Goal: Entertainment & Leisure: Consume media (video, audio)

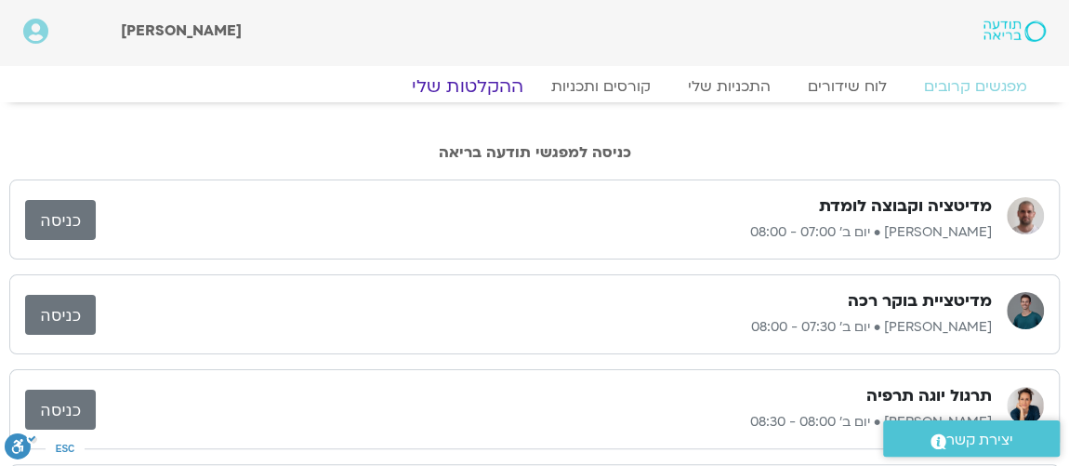
click at [483, 85] on link "ההקלטות שלי" at bounding box center [468, 86] width 156 height 22
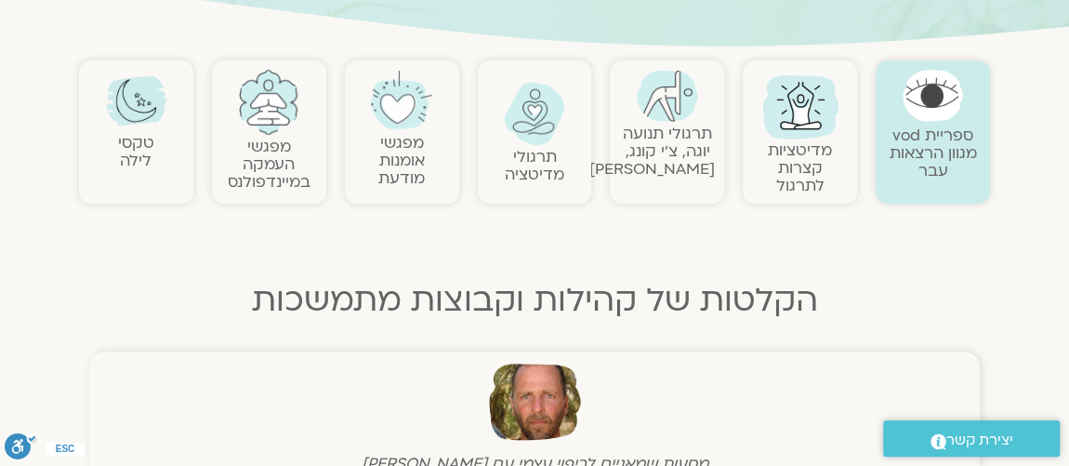
scroll to position [225, 0]
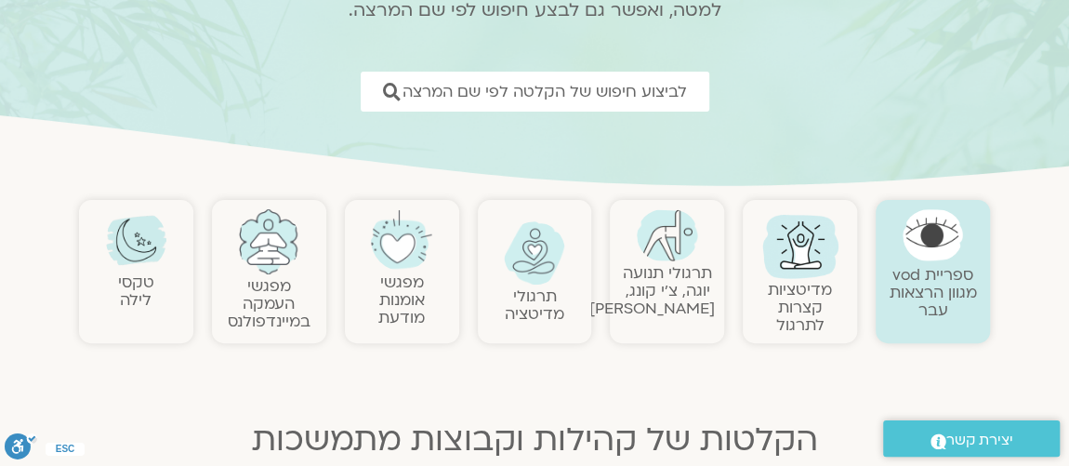
click at [408, 272] on link "מפגשי אומנות מודעת" at bounding box center [401, 300] width 46 height 57
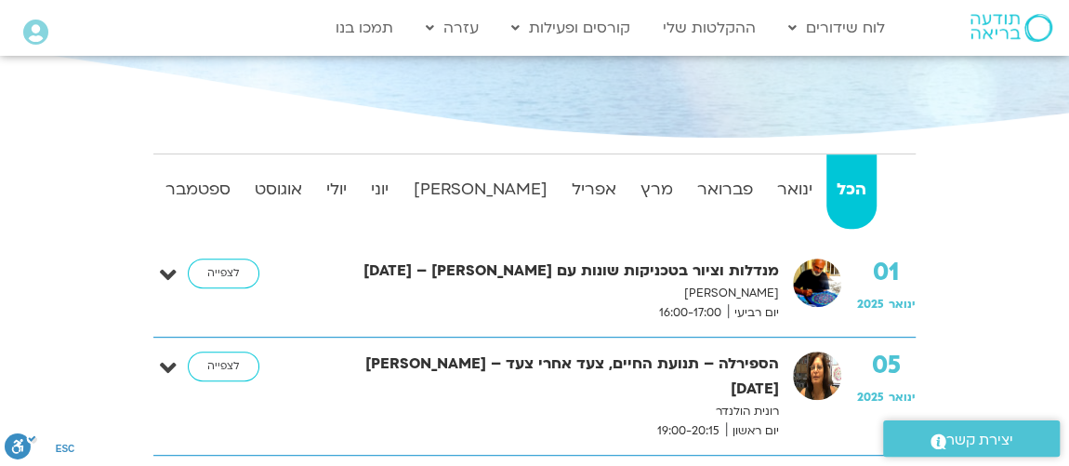
scroll to position [338, 0]
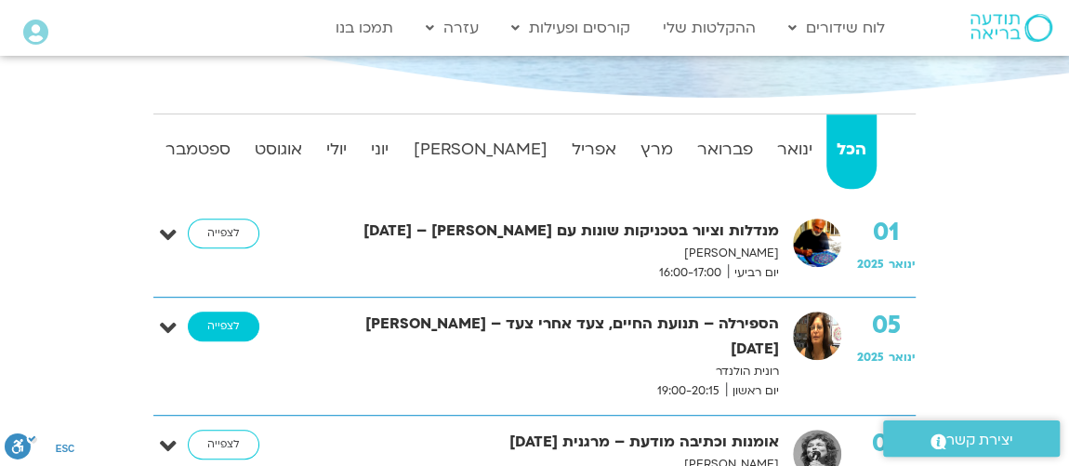
click at [219, 324] on link "לצפייה" at bounding box center [224, 327] width 72 height 30
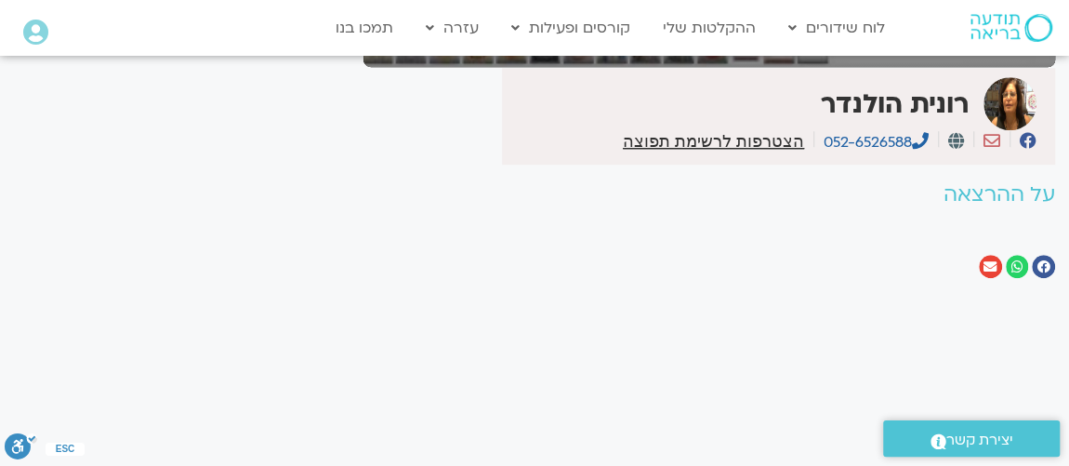
scroll to position [451, 0]
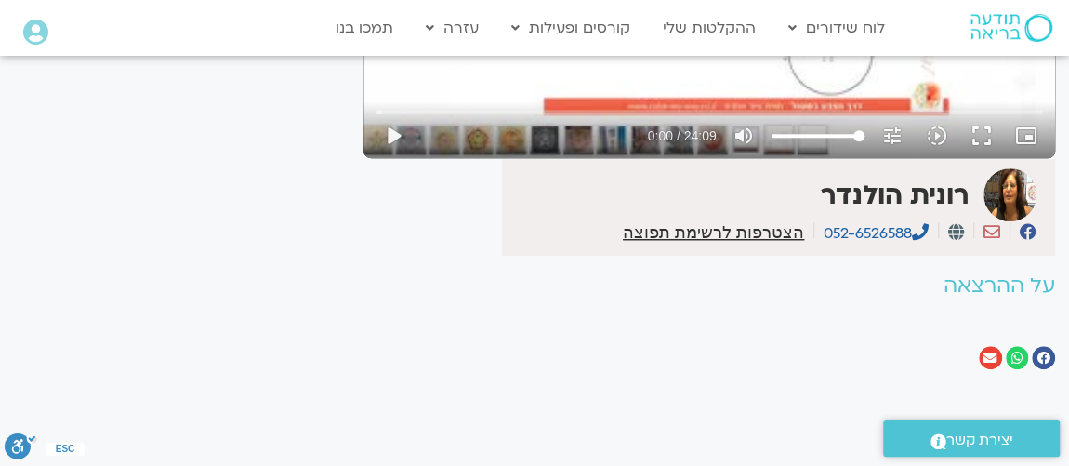
click at [981, 274] on h2 "על ההרצאה" at bounding box center [710, 285] width 692 height 23
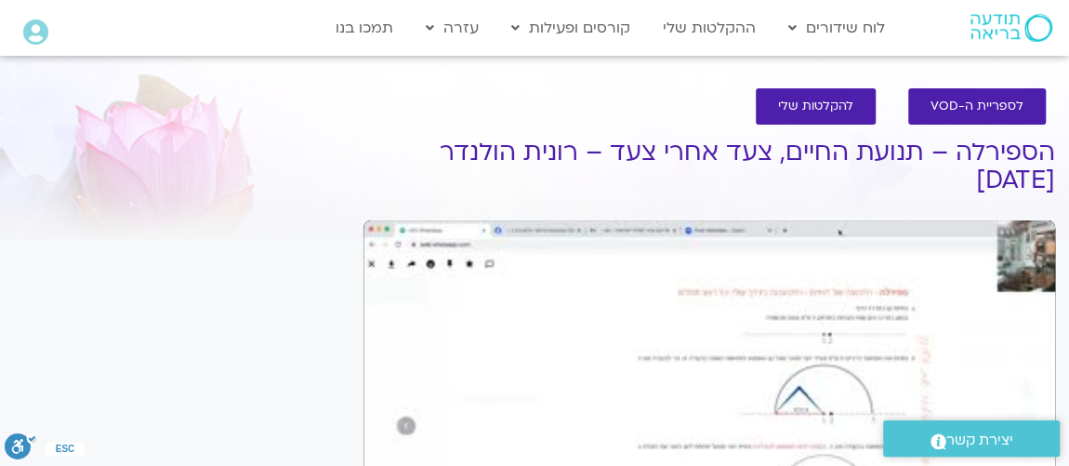
scroll to position [0, 0]
click at [1027, 239] on div "Skip Ad 16:43 play_arrow 0:00 / 24:09 volume_up Mute tune Resolution Auto 263p …" at bounding box center [710, 414] width 692 height 389
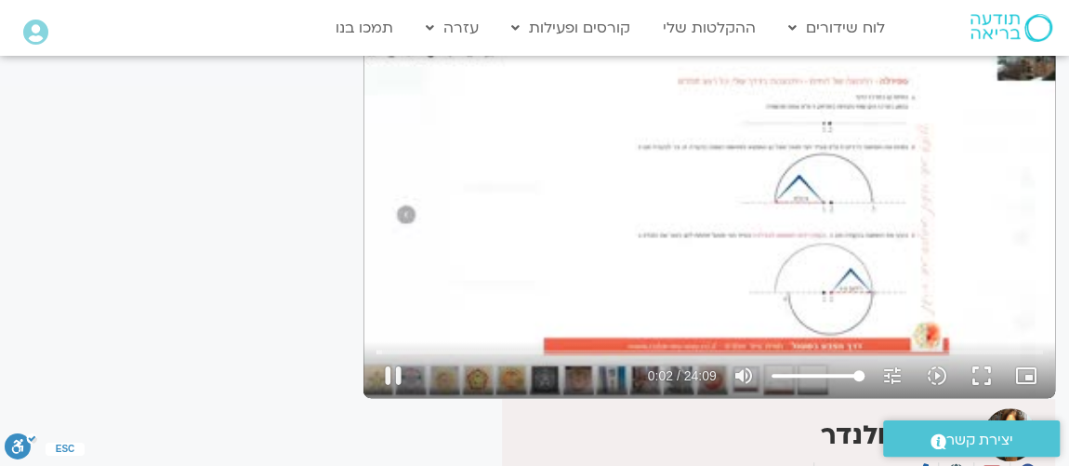
scroll to position [225, 0]
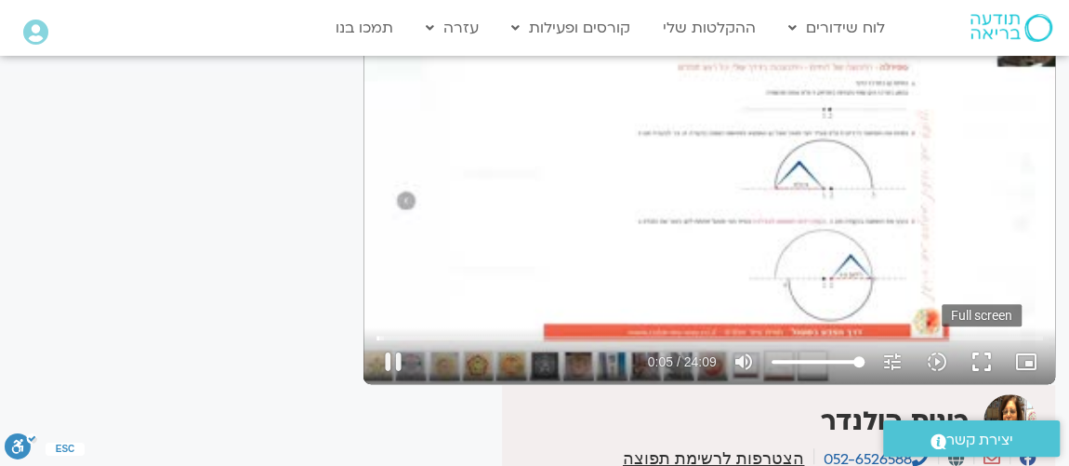
click at [989, 339] on button "fullscreen" at bounding box center [982, 361] width 45 height 45
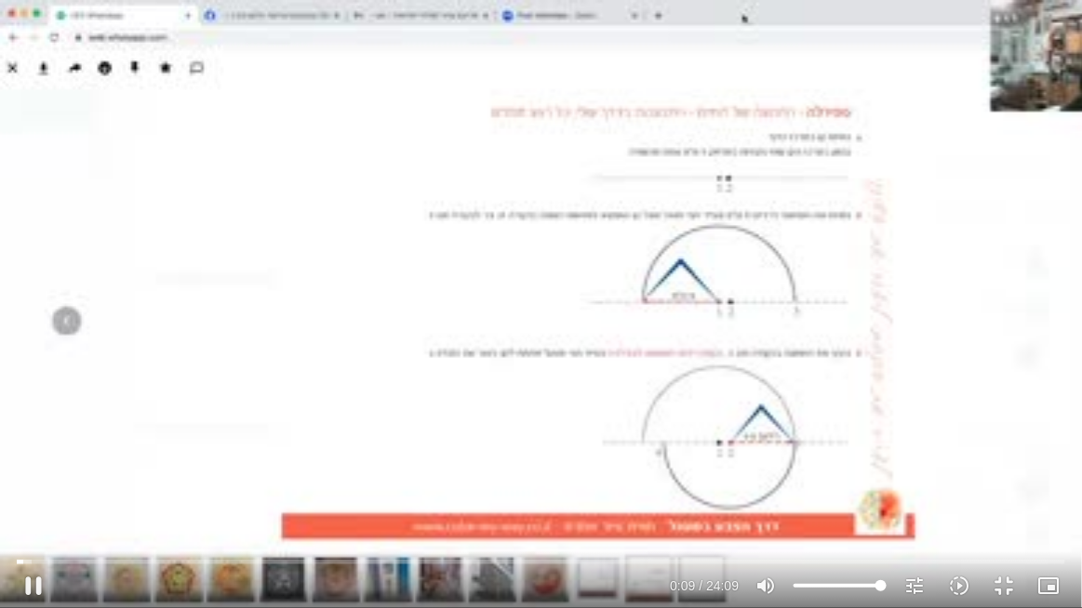
click at [510, 131] on div "Skip Ad 16:43 pause 0:09 / 24:09 volume_up Mute tune Resolution Auto 263p slow_…" at bounding box center [541, 304] width 1082 height 608
click at [519, 139] on div "Skip Ad 16:43 play_arrow 0:09 / 24:09 volume_up Mute tune Resolution Auto 263p …" at bounding box center [541, 304] width 1082 height 608
click at [59, 465] on input "Seek" at bounding box center [541, 561] width 1049 height 11
drag, startPoint x: 61, startPoint y: 561, endPoint x: 71, endPoint y: 562, distance: 9.3
click at [71, 465] on input "Seek" at bounding box center [541, 561] width 1049 height 11
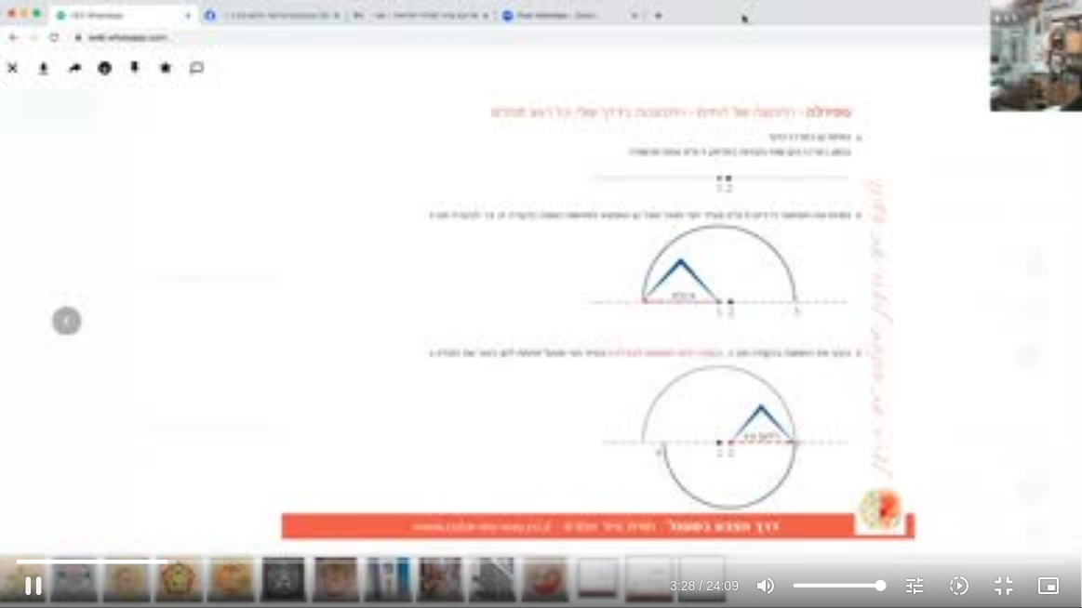
click at [1003, 141] on div "Skip Ad 1:04 pause 3:28 / 24:09 volume_up Mute tune Resolution Auto 263p slow_m…" at bounding box center [541, 304] width 1082 height 608
click at [846, 106] on div "Skip Ad 1:04 play_arrow 3:28 / 24:09 volume_up Mute tune Resolution Auto 263p s…" at bounding box center [541, 304] width 1082 height 608
click at [1005, 465] on button "fullscreen_exit" at bounding box center [1003, 586] width 45 height 45
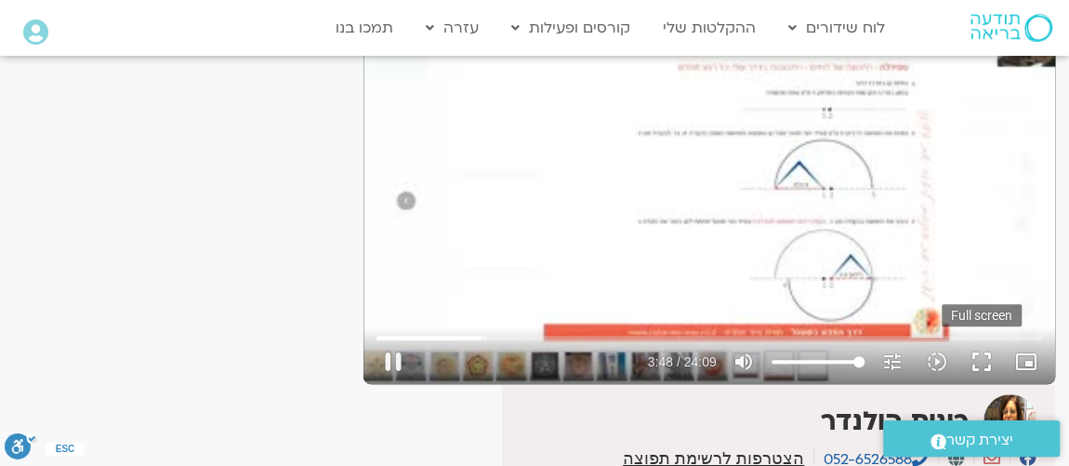
click at [988, 339] on button "fullscreen" at bounding box center [982, 361] width 45 height 45
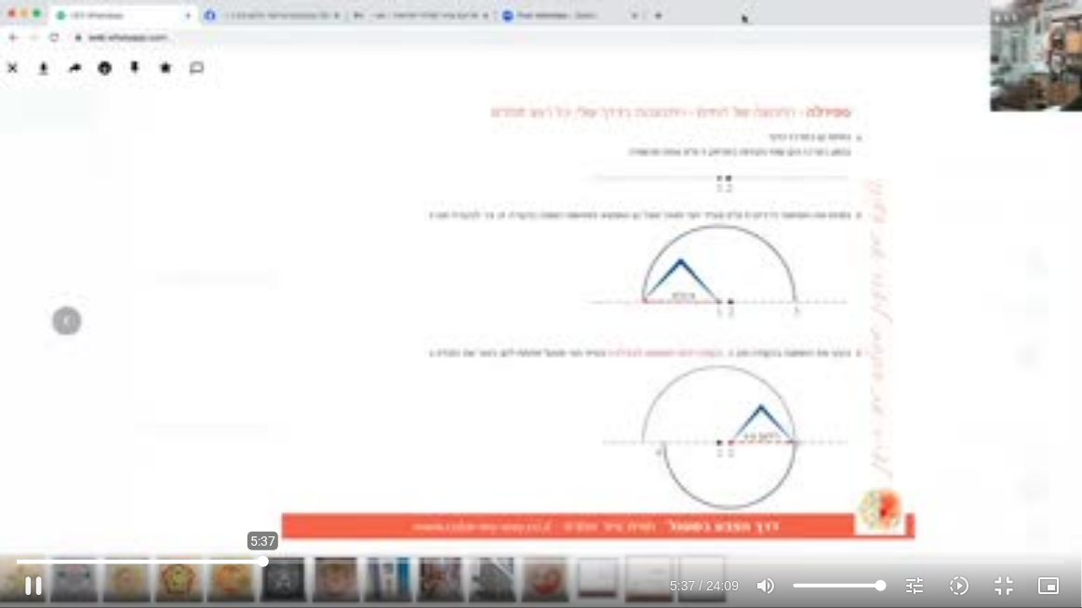
drag, startPoint x: 242, startPoint y: 561, endPoint x: 263, endPoint y: 559, distance: 21.5
click at [263, 465] on input "Seek" at bounding box center [541, 561] width 1049 height 11
drag, startPoint x: 264, startPoint y: 561, endPoint x: 282, endPoint y: 560, distance: 17.7
click at [282, 465] on input "Seek" at bounding box center [541, 561] width 1049 height 11
drag, startPoint x: 282, startPoint y: 561, endPoint x: 295, endPoint y: 562, distance: 13.1
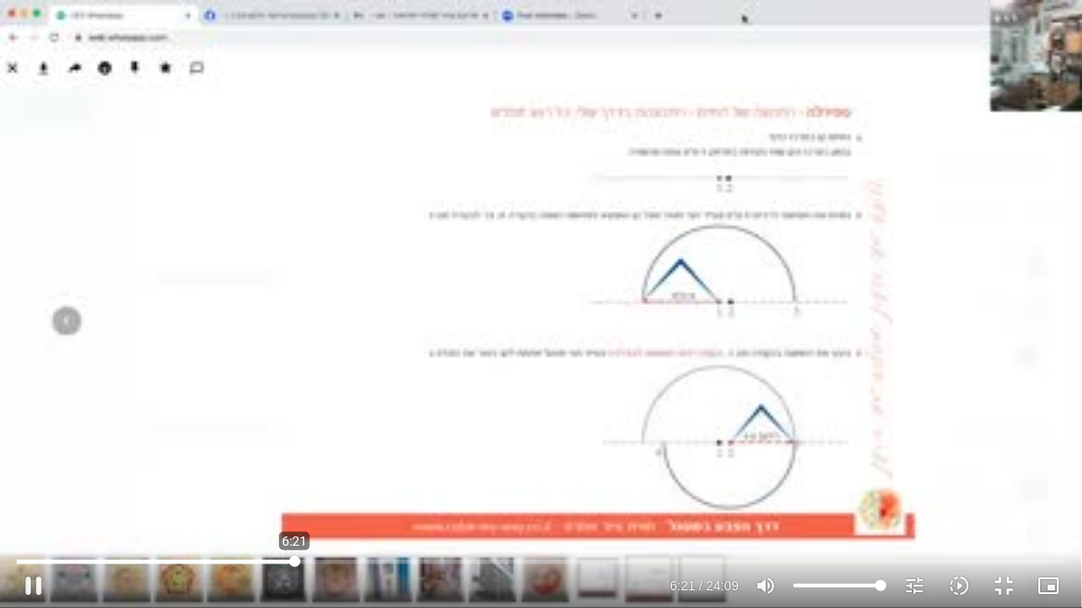
click at [295, 465] on input "Seek" at bounding box center [541, 561] width 1049 height 11
drag, startPoint x: 294, startPoint y: 562, endPoint x: 304, endPoint y: 561, distance: 10.3
click at [304, 465] on input "Seek" at bounding box center [541, 561] width 1049 height 11
drag, startPoint x: 305, startPoint y: 564, endPoint x: 329, endPoint y: 562, distance: 24.3
click at [329, 465] on input "Seek" at bounding box center [541, 561] width 1049 height 11
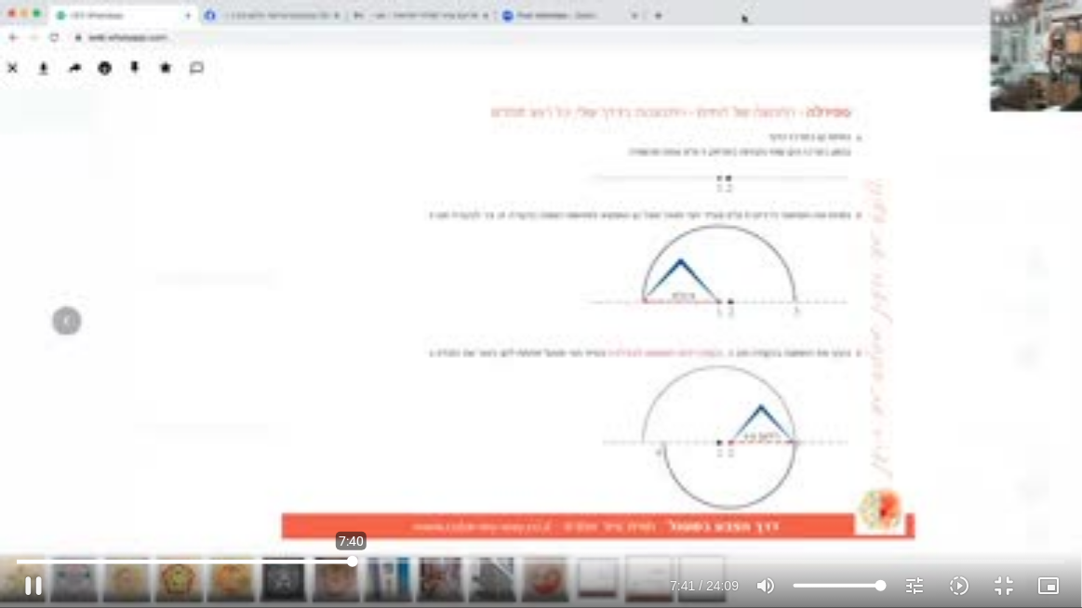
drag, startPoint x: 329, startPoint y: 564, endPoint x: 352, endPoint y: 561, distance: 22.6
click at [352, 465] on input "Seek" at bounding box center [541, 561] width 1049 height 11
drag, startPoint x: 352, startPoint y: 562, endPoint x: 373, endPoint y: 562, distance: 20.5
click at [373, 465] on input "Seek" at bounding box center [541, 561] width 1049 height 11
drag, startPoint x: 377, startPoint y: 562, endPoint x: 418, endPoint y: 562, distance: 40.9
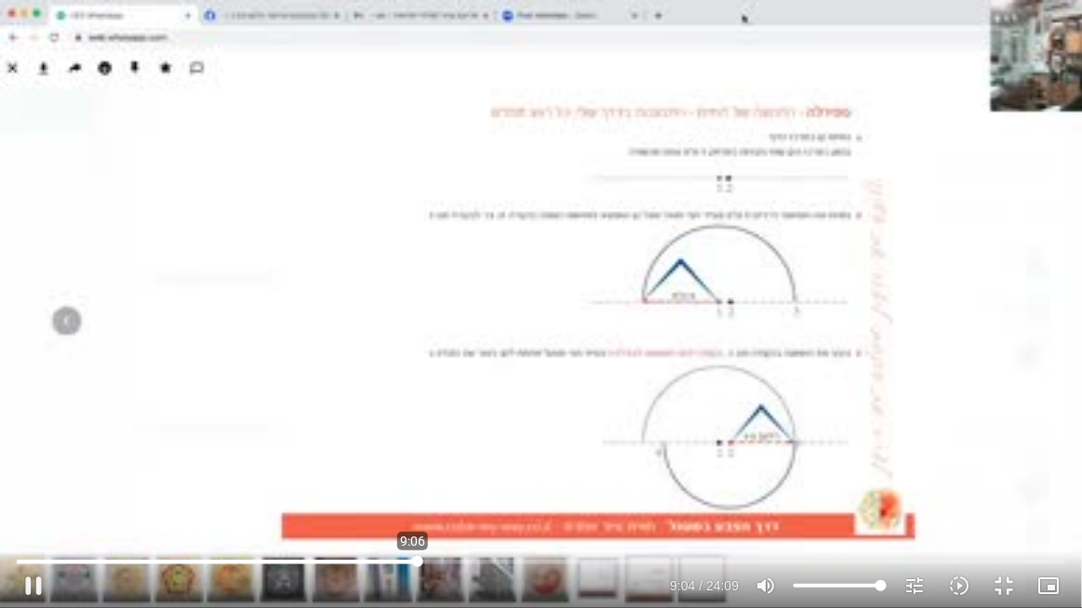
click at [418, 465] on input "Seek" at bounding box center [541, 561] width 1049 height 11
drag, startPoint x: 418, startPoint y: 562, endPoint x: 434, endPoint y: 562, distance: 16.7
click at [434, 465] on input "Seek" at bounding box center [541, 561] width 1049 height 11
drag, startPoint x: 434, startPoint y: 564, endPoint x: 475, endPoint y: 554, distance: 42.0
click at [476, 465] on input "Seek" at bounding box center [541, 561] width 1049 height 11
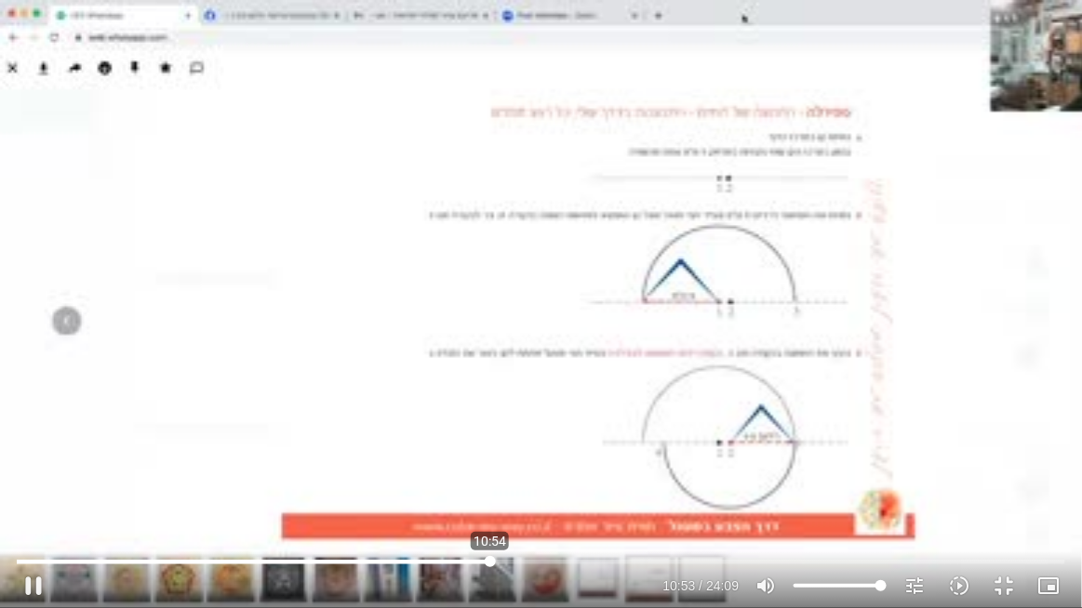
drag, startPoint x: 479, startPoint y: 564, endPoint x: 490, endPoint y: 561, distance: 11.8
click at [490, 465] on input "Seek" at bounding box center [541, 561] width 1049 height 11
drag, startPoint x: 496, startPoint y: 566, endPoint x: 509, endPoint y: 565, distance: 13.1
click at [509, 465] on input "Seek" at bounding box center [541, 561] width 1049 height 11
drag, startPoint x: 512, startPoint y: 566, endPoint x: 532, endPoint y: 566, distance: 19.5
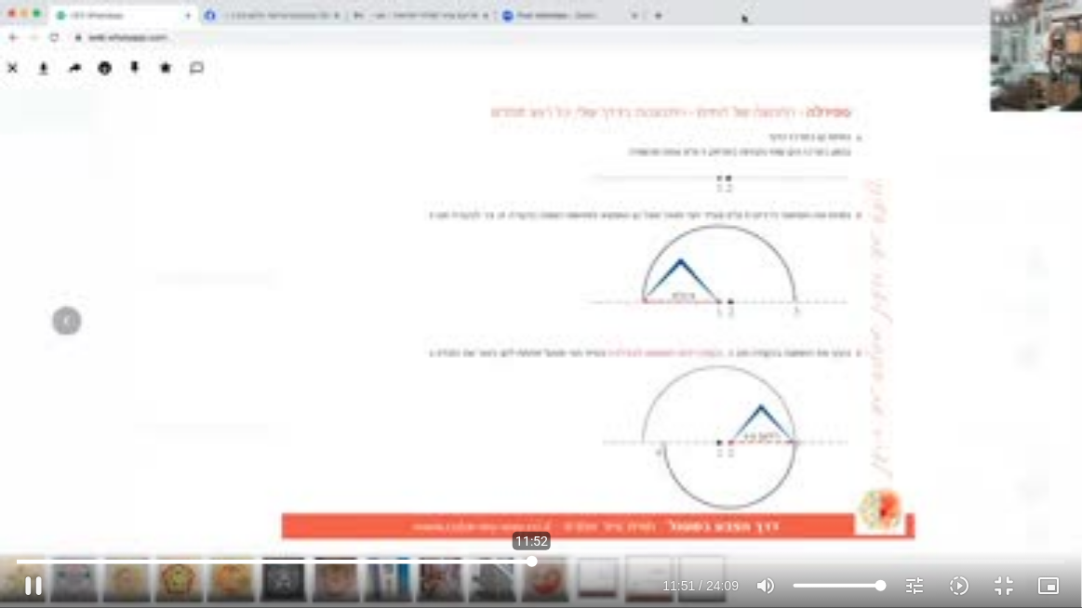
click at [532, 465] on input "Seek" at bounding box center [541, 561] width 1049 height 11
click at [527, 465] on input "Seek" at bounding box center [541, 561] width 1049 height 11
drag, startPoint x: 528, startPoint y: 565, endPoint x: 551, endPoint y: 565, distance: 23.2
click at [553, 465] on input "Seek" at bounding box center [541, 561] width 1049 height 11
click at [931, 362] on div "Skip Ad 12:16 pause 15:02 / 24:09 volume_up Mute tune Resolution Auto 263p slow…" at bounding box center [541, 304] width 1082 height 608
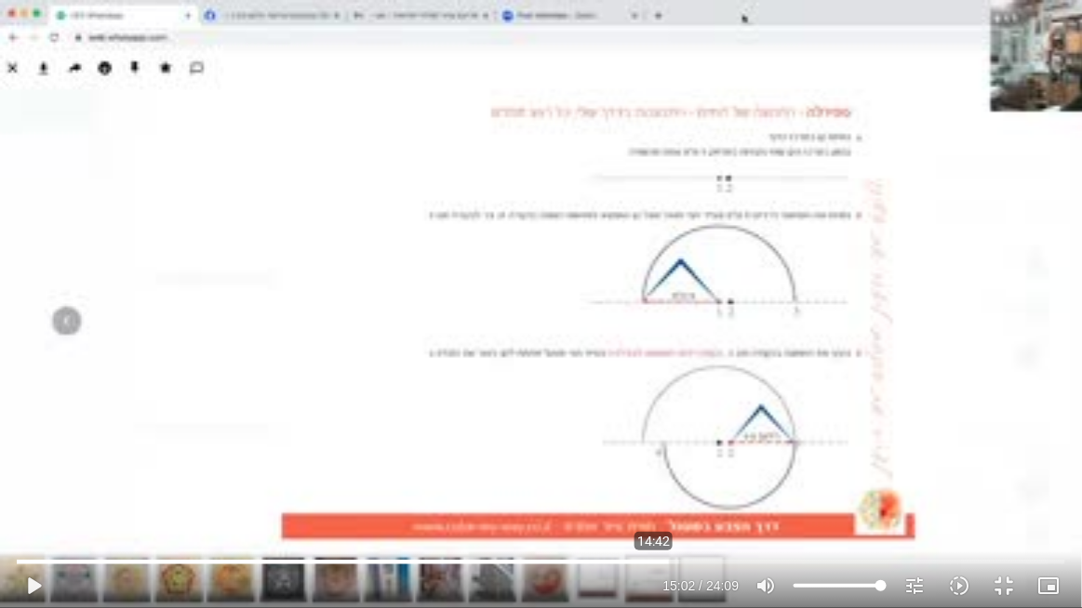
drag, startPoint x: 654, startPoint y: 561, endPoint x: 671, endPoint y: 573, distance: 20.6
click at [656, 465] on input "Seek" at bounding box center [541, 561] width 1049 height 11
click at [40, 465] on button "play_arrow" at bounding box center [33, 586] width 45 height 45
click at [993, 465] on button "fullscreen_exit" at bounding box center [1003, 586] width 45 height 45
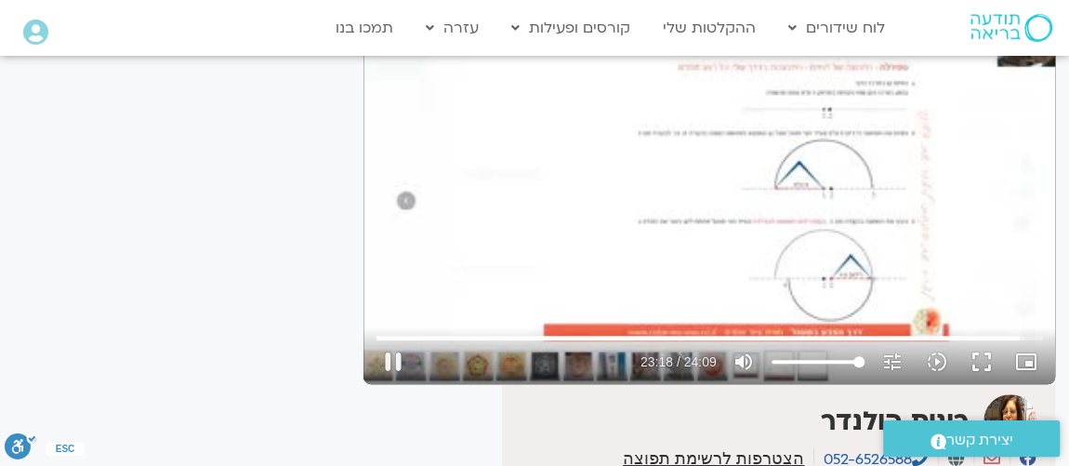
click at [1005, 324] on div "Skip Ad 5:10 pause 23:18 / 24:09 volume_up Mute tune Resolution Auto 263p slow_…" at bounding box center [710, 354] width 678 height 60
click at [1004, 324] on div "Skip Ad 5:10 pause 23:18 / 24:09 volume_up Mute tune Resolution Auto 263p slow_…" at bounding box center [710, 354] width 678 height 60
click at [1004, 324] on div "Skip Ad 5:10 pause 23:19 / 24:09 volume_up Mute tune Resolution Auto 263p slow_…" at bounding box center [710, 354] width 678 height 60
click at [1003, 324] on div "Skip Ad 5:10 pause 23:20 / 24:09 volume_up Mute tune Resolution Auto 263p slow_…" at bounding box center [710, 354] width 678 height 60
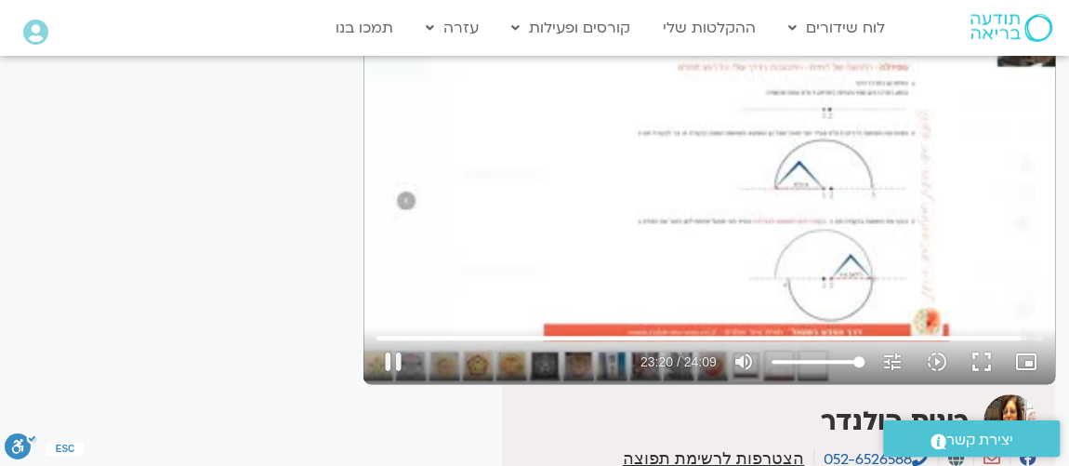
click at [1002, 324] on div "Skip Ad 5:10 pause 23:20 / 24:09 volume_up Mute tune Resolution Auto 263p slow_…" at bounding box center [710, 354] width 678 height 60
click at [1000, 324] on div "Skip Ad 5:10 pause 23:21 / 24:09 volume_up Mute tune Resolution Auto 263p slow_…" at bounding box center [710, 354] width 678 height 60
drag, startPoint x: 1016, startPoint y: 305, endPoint x: 933, endPoint y: 286, distance: 84.8
click at [933, 332] on input "Seek" at bounding box center [710, 337] width 667 height 11
click at [931, 239] on div "Skip Ad 20:19 pause 20:19 / 24:09 volume_up Mute tune Resolution Auto 263p slow…" at bounding box center [710, 189] width 692 height 389
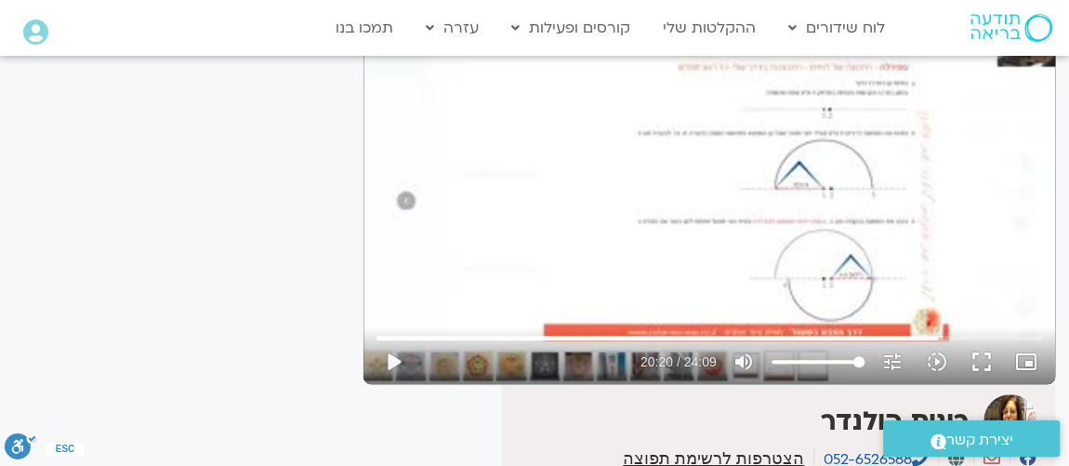
click at [926, 238] on div "Skip Ad 20:19 play_arrow 20:20 / 24:09 volume_up Mute tune Resolution Auto 263p…" at bounding box center [710, 189] width 692 height 389
click at [978, 342] on button "fullscreen" at bounding box center [982, 361] width 45 height 45
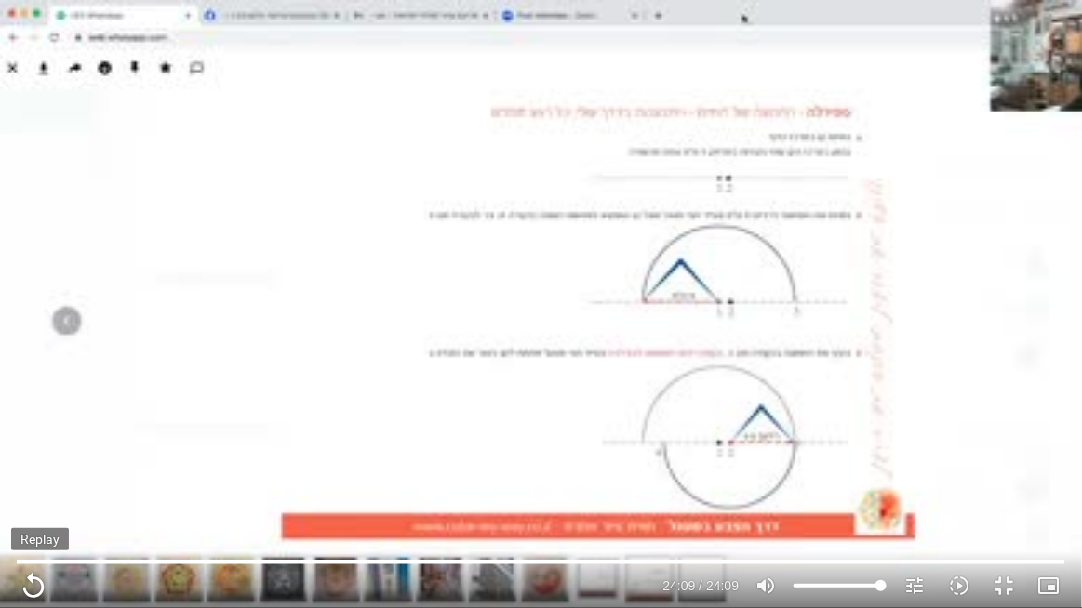
drag, startPoint x: 40, startPoint y: 589, endPoint x: 31, endPoint y: 583, distance: 10.8
click at [31, 465] on button "replay" at bounding box center [33, 586] width 45 height 45
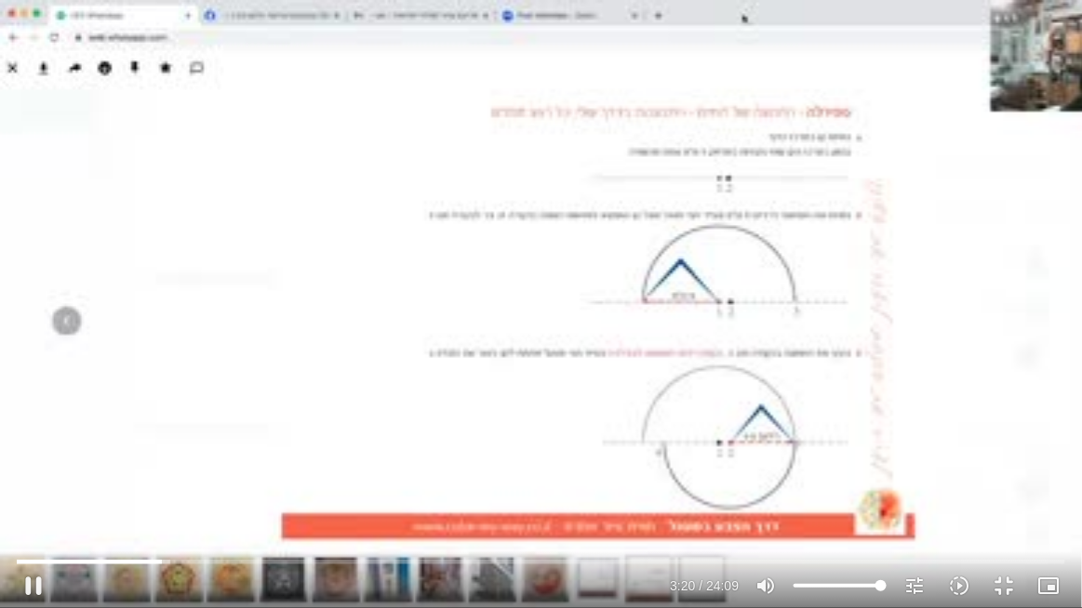
drag, startPoint x: 40, startPoint y: 589, endPoint x: 126, endPoint y: 588, distance: 86.5
click at [43, 465] on button "pause" at bounding box center [33, 586] width 45 height 45
type input "200.900454"
click at [1011, 465] on button "fullscreen_exit" at bounding box center [1003, 586] width 45 height 45
